Goal: Information Seeking & Learning: Find specific fact

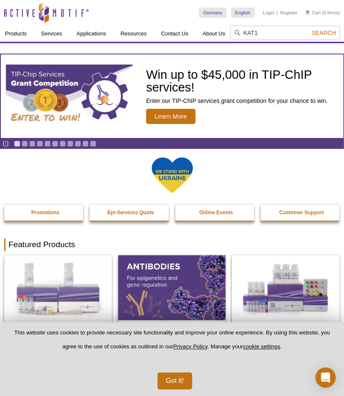
type input "KAT1"
click at [324, 32] on span "Search" at bounding box center [323, 33] width 24 height 7
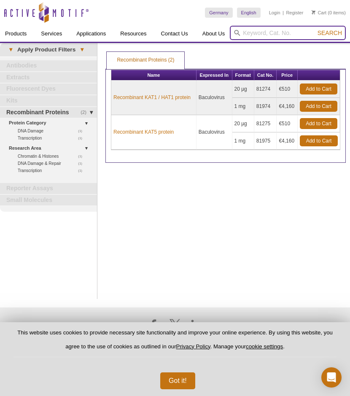
click at [280, 36] on input "search" at bounding box center [288, 33] width 116 height 14
type input "KAT2A"
click at [315, 29] on button "Search" at bounding box center [330, 33] width 30 height 8
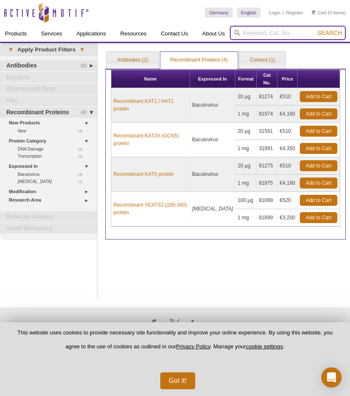
click at [268, 32] on input "search" at bounding box center [288, 33] width 116 height 14
type input "KAT5"
click at [315, 29] on button "Search" at bounding box center [330, 33] width 30 height 8
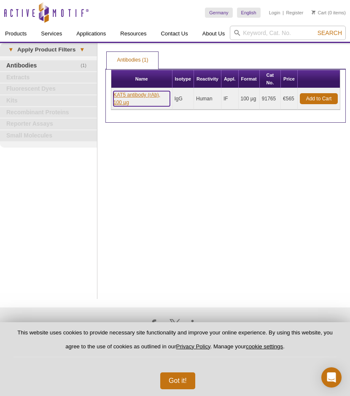
click at [153, 95] on link "KAT5 antibody (rAb), 100 µg" at bounding box center [141, 98] width 57 height 15
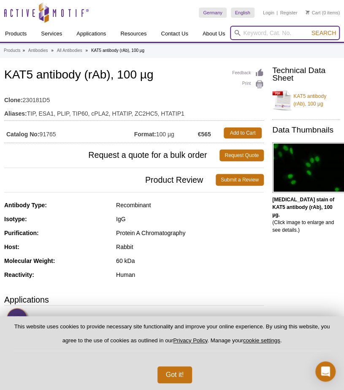
click at [274, 30] on input "search" at bounding box center [285, 33] width 110 height 14
click at [309, 29] on button "Search" at bounding box center [324, 33] width 30 height 8
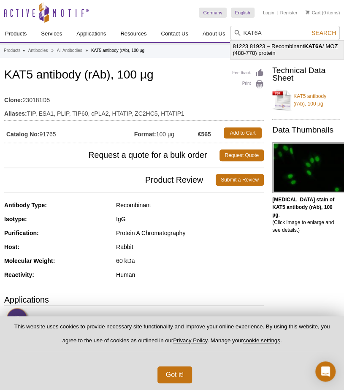
click at [270, 44] on li "81223 81923 – Recombinant KAT6A / MOZ (488-778) protein" at bounding box center [286, 49] width 113 height 19
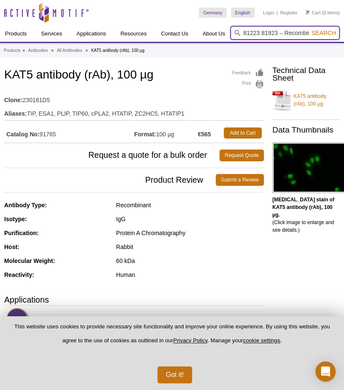
click at [284, 30] on input "81223 81923 – Recombinant KAT6A / MOZ (488-778) protein" at bounding box center [285, 33] width 110 height 14
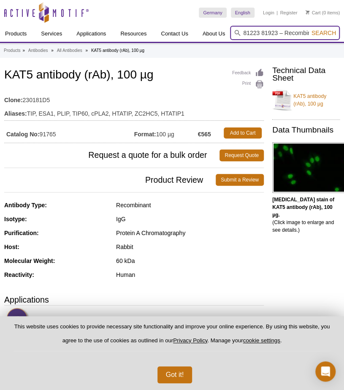
paste input "KAT6B"
click at [309, 29] on button "Search" at bounding box center [324, 33] width 30 height 8
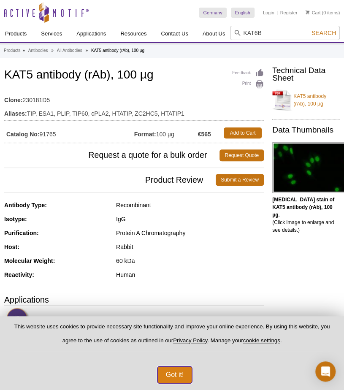
click at [178, 377] on button "Got it!" at bounding box center [174, 374] width 35 height 17
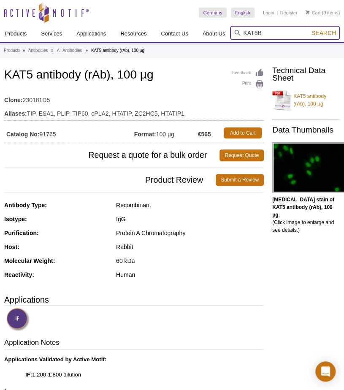
click at [275, 34] on input "KAT6B" at bounding box center [285, 33] width 110 height 14
type input "KAT6B"
click at [309, 29] on button "Search" at bounding box center [324, 33] width 30 height 8
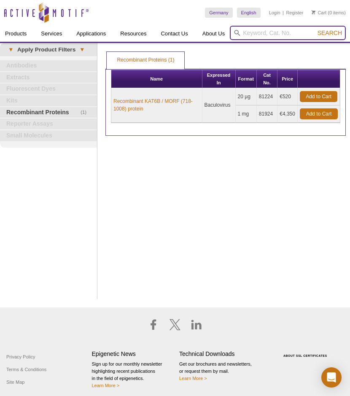
click at [291, 31] on input "search" at bounding box center [288, 33] width 116 height 14
click at [315, 29] on button "Search" at bounding box center [330, 33] width 30 height 8
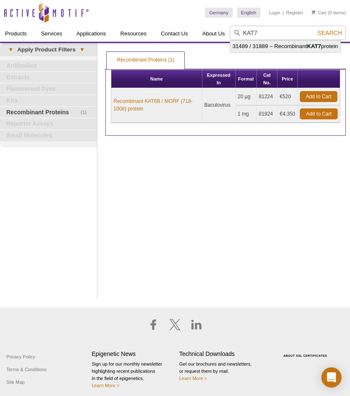
click at [298, 46] on li "31489 / 31889 – Recombinant KAT7 protein" at bounding box center [285, 46] width 110 height 12
type input "31489 / 31889 – Recombinant KAT7 protein"
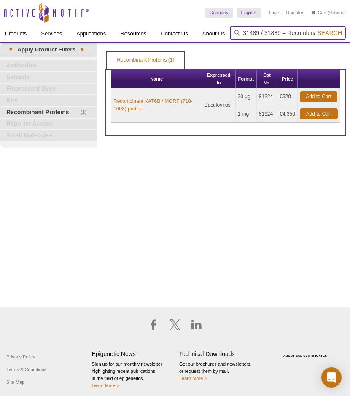
scroll to position [0, 42]
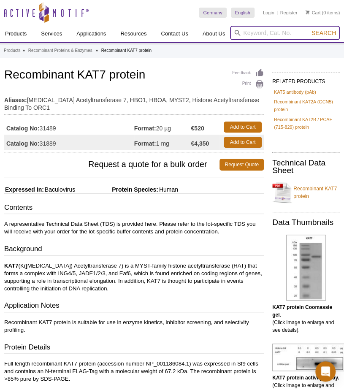
click at [282, 38] on input "search" at bounding box center [285, 33] width 110 height 14
paste input "KAT8"
type input "KAT8"
click at [309, 29] on button "Search" at bounding box center [324, 33] width 30 height 8
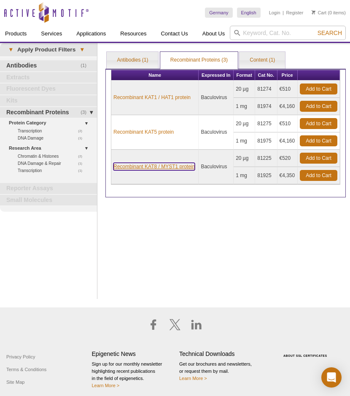
click at [176, 167] on link "Recombinant KAT8 / MYST1 protein" at bounding box center [153, 167] width 81 height 8
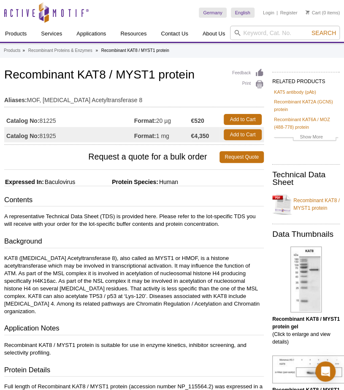
click at [133, 255] on p "KAT8 ([MEDICAL_DATA] Acetyltransferase 8), also called as MYST1 or HMOF, is a h…" at bounding box center [133, 284] width 259 height 61
drag, startPoint x: 133, startPoint y: 255, endPoint x: 169, endPoint y: 260, distance: 35.9
click at [169, 260] on p "KAT8 ([MEDICAL_DATA] Acetyltransferase 8), also called as MYST1 or HMOF, is a h…" at bounding box center [133, 284] width 259 height 61
copy p "MYST1 or HMOF,"
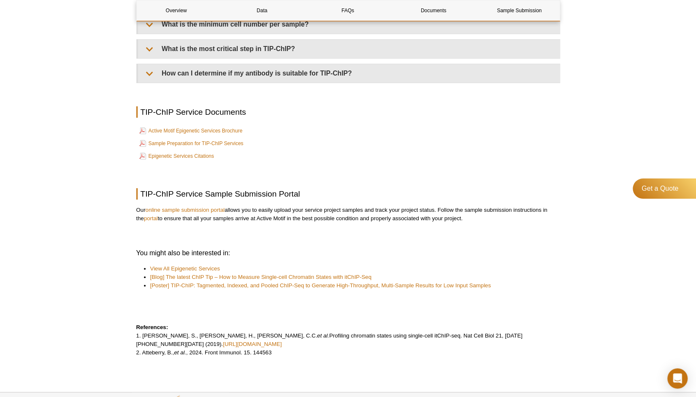
scroll to position [2153, 0]
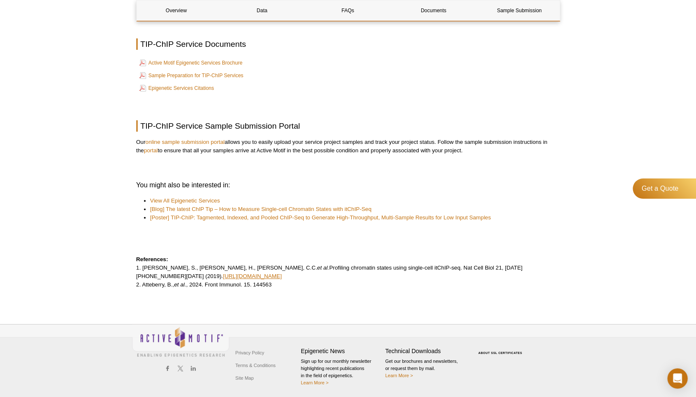
drag, startPoint x: 518, startPoint y: 280, endPoint x: 510, endPoint y: 272, distance: 11.4
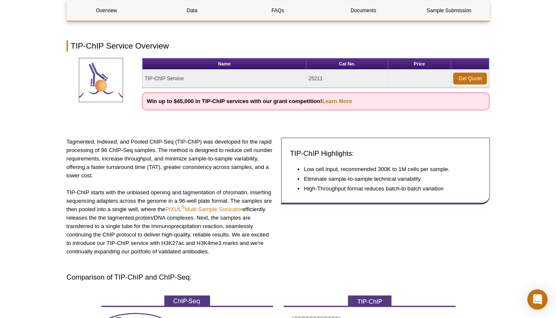
scroll to position [101, 0]
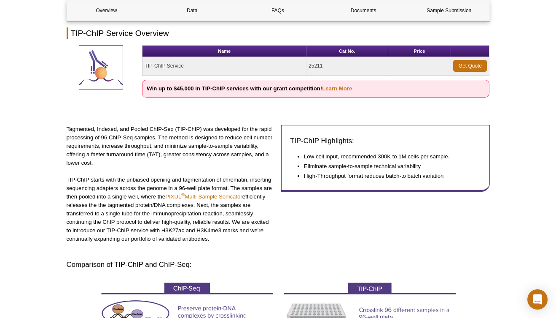
click at [205, 90] on strong "Win up to $45,000 in TIP-ChIP services with our grant competition! Learn More" at bounding box center [249, 88] width 205 height 6
drag, startPoint x: 205, startPoint y: 89, endPoint x: 220, endPoint y: 89, distance: 15.2
click at [220, 89] on strong "Win up to $45,000 in TIP-ChIP services with our grant competition! Learn More" at bounding box center [249, 88] width 205 height 6
drag, startPoint x: 220, startPoint y: 89, endPoint x: 203, endPoint y: 89, distance: 17.3
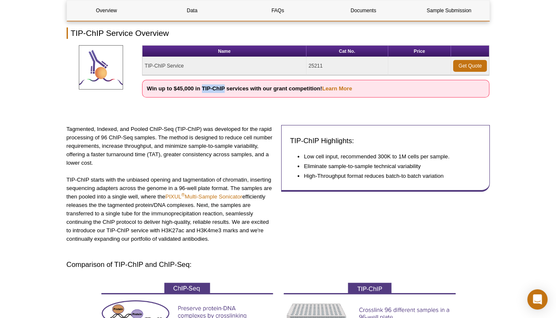
click at [203, 89] on strong "Win up to $45,000 in TIP-ChIP services with our grant competition! Learn More" at bounding box center [249, 88] width 205 height 6
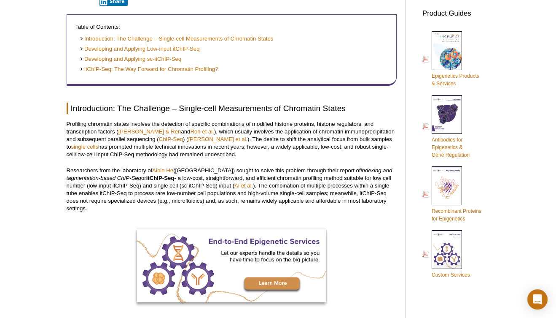
scroll to position [371, 0]
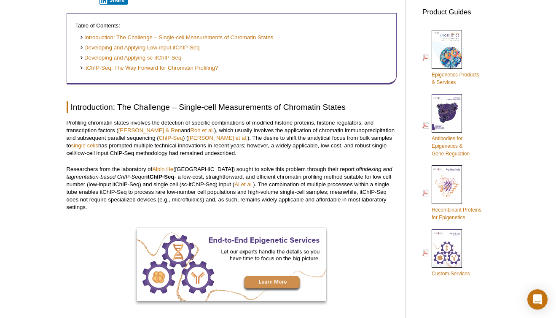
click at [163, 178] on strong "itChIP-Seq" at bounding box center [160, 176] width 28 height 6
drag, startPoint x: 163, startPoint y: 178, endPoint x: 171, endPoint y: 178, distance: 8.0
click at [171, 178] on strong "itChIP-Seq" at bounding box center [160, 176] width 28 height 6
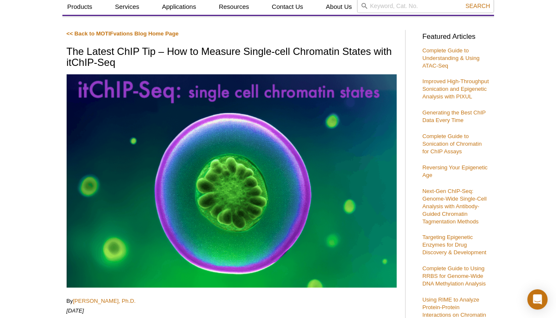
scroll to position [0, 0]
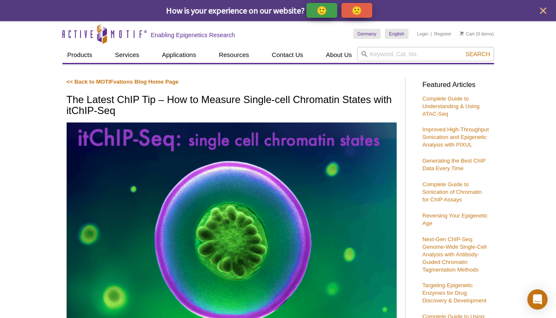
click at [151, 100] on h1 "The Latest ChIP Tip – How to Measure Single-cell Chromatin States with itChIP-S…" at bounding box center [232, 105] width 330 height 23
copy h1 "Tip"
